Goal: Information Seeking & Learning: Find contact information

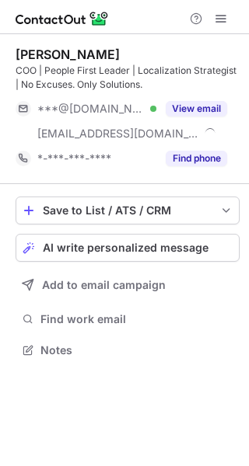
scroll to position [340, 249]
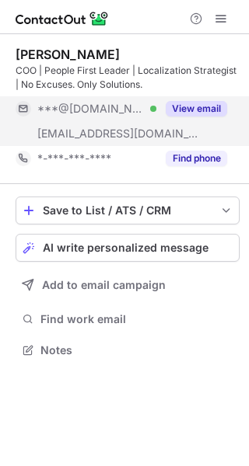
click at [197, 109] on button "View email" at bounding box center [195, 109] width 61 height 16
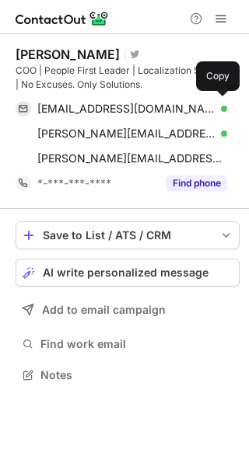
scroll to position [364, 249]
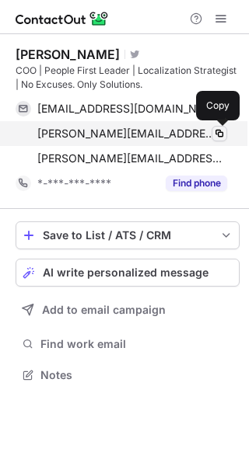
click at [211, 133] on button at bounding box center [219, 134] width 16 height 16
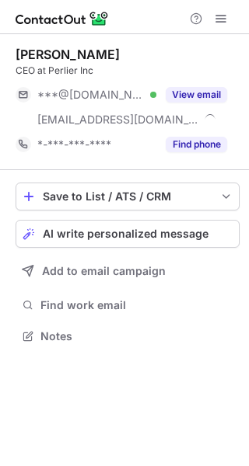
scroll to position [326, 249]
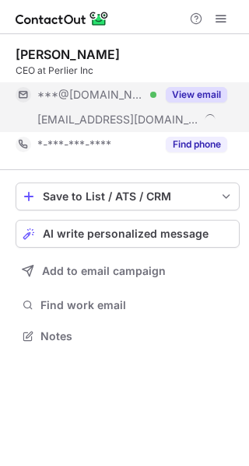
click at [190, 96] on button "View email" at bounding box center [195, 95] width 61 height 16
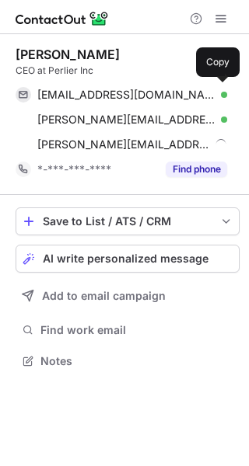
scroll to position [350, 249]
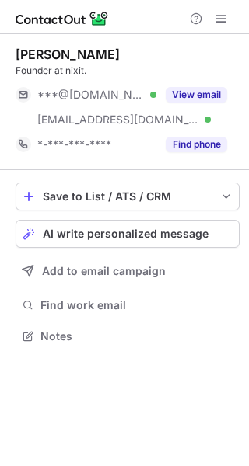
scroll to position [326, 249]
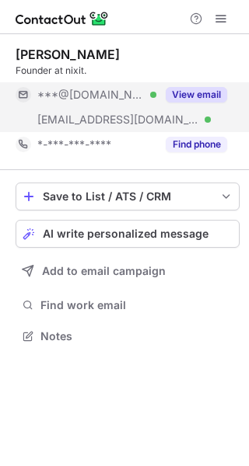
click at [206, 94] on button "View email" at bounding box center [195, 95] width 61 height 16
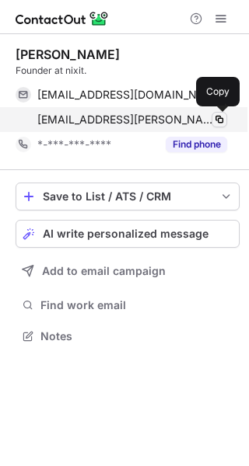
click at [218, 114] on span at bounding box center [219, 119] width 12 height 12
